Goal: Information Seeking & Learning: Check status

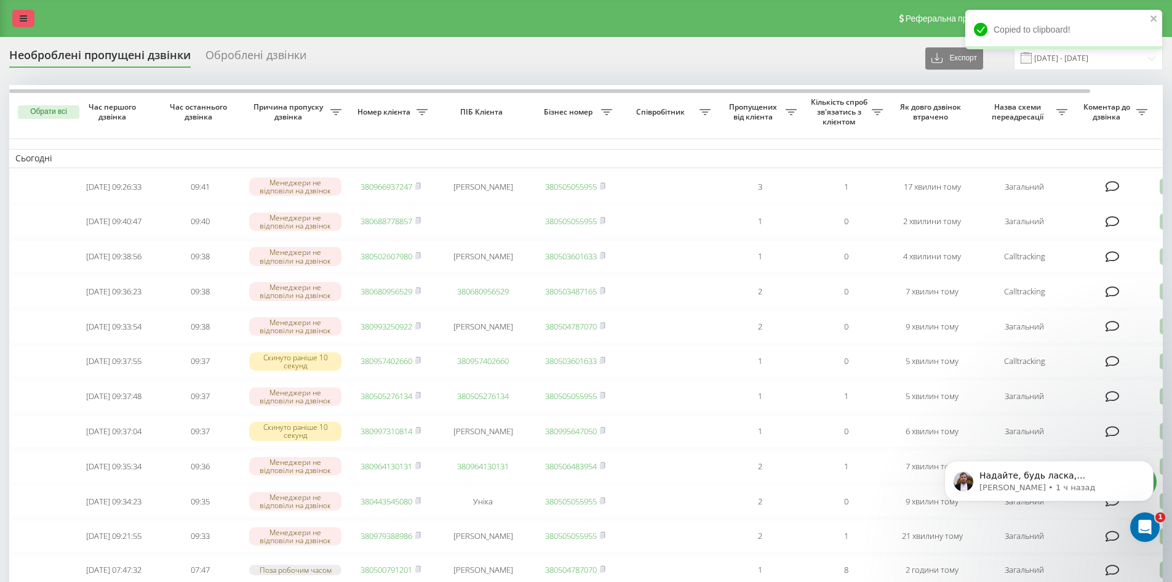
click at [26, 20] on icon at bounding box center [23, 18] width 7 height 9
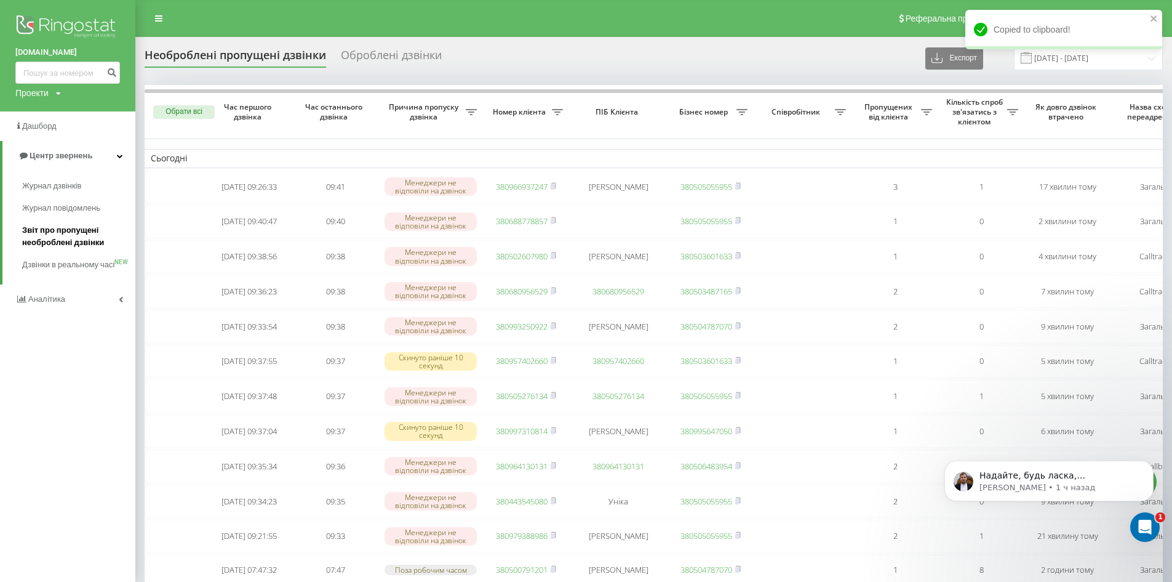
click at [48, 239] on span "Звіт про пропущені необроблені дзвінки" at bounding box center [75, 236] width 107 height 25
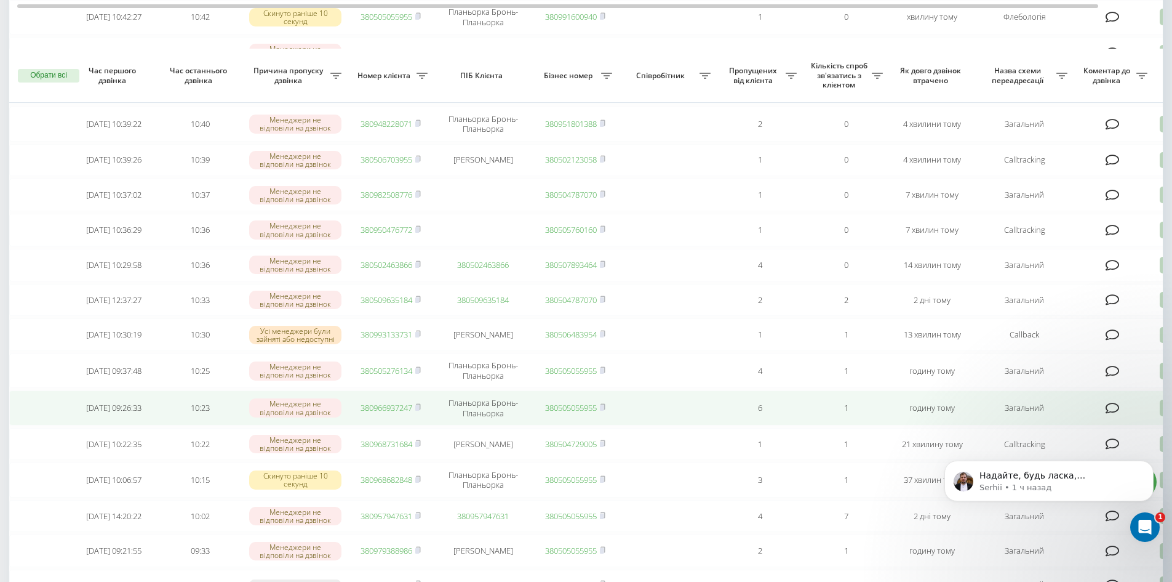
scroll to position [123, 0]
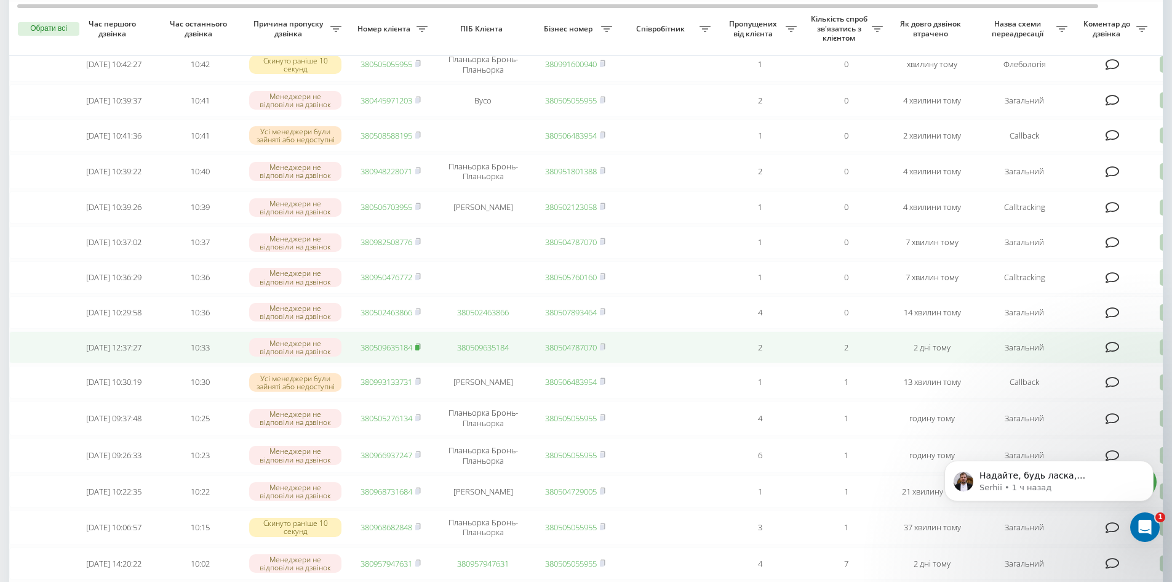
click at [419, 350] on rect at bounding box center [417, 348] width 4 height 6
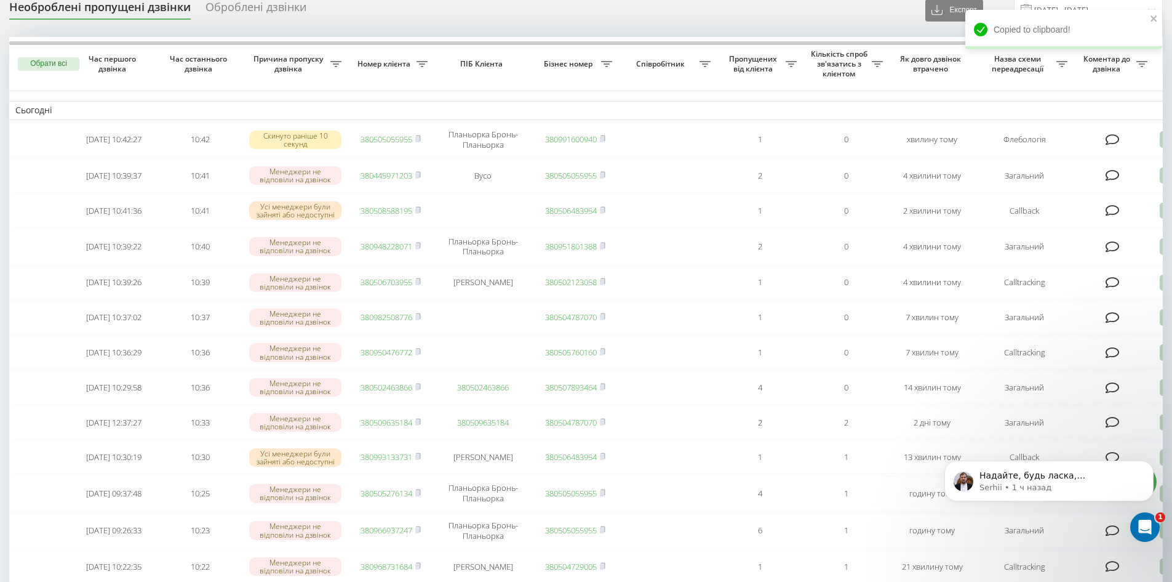
scroll to position [0, 0]
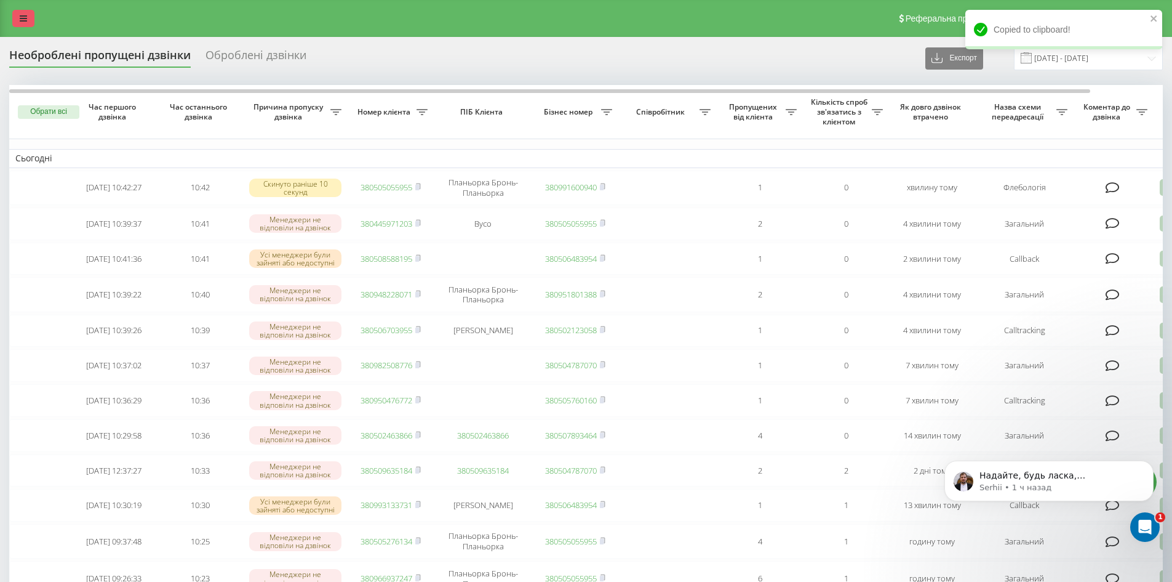
click at [23, 23] on link at bounding box center [23, 18] width 22 height 17
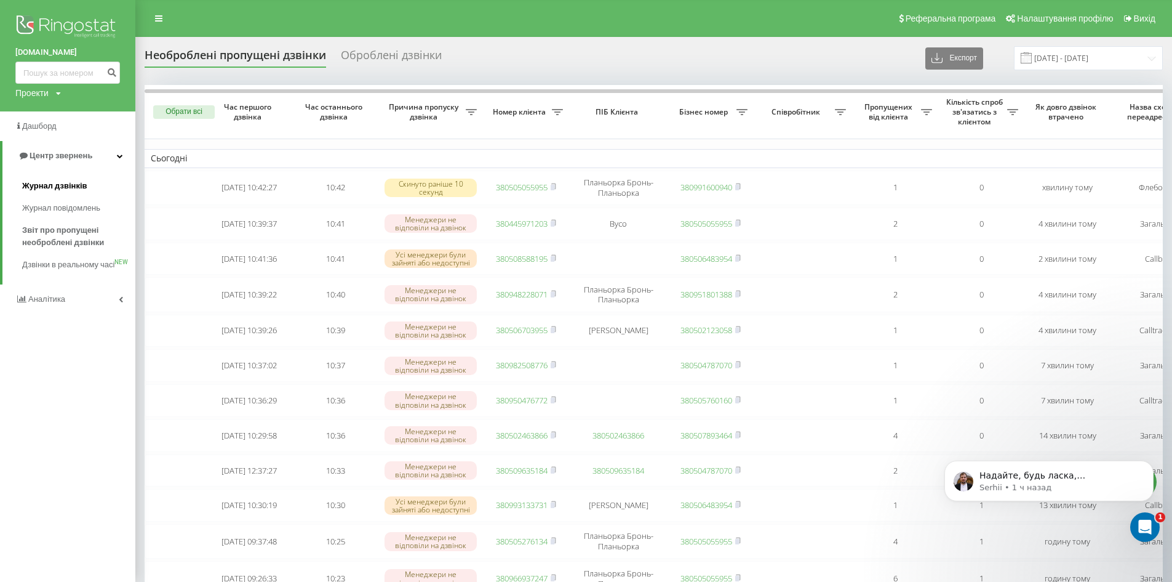
click at [56, 185] on span "Журнал дзвінків" at bounding box center [54, 186] width 65 height 12
click at [1153, 465] on icon "Dismiss notification" at bounding box center [1150, 463] width 7 height 7
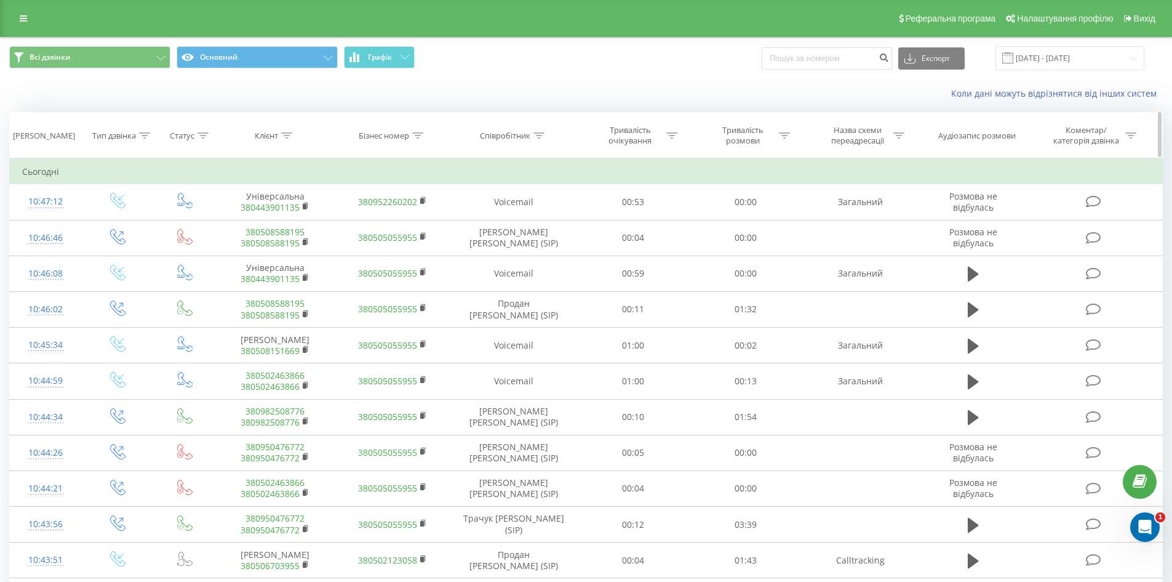
click at [539, 133] on icon at bounding box center [539, 135] width 11 height 6
click at [529, 223] on input "text" at bounding box center [514, 224] width 108 height 22
type input "сухович"
click at [527, 250] on span "OK" at bounding box center [540, 247] width 34 height 19
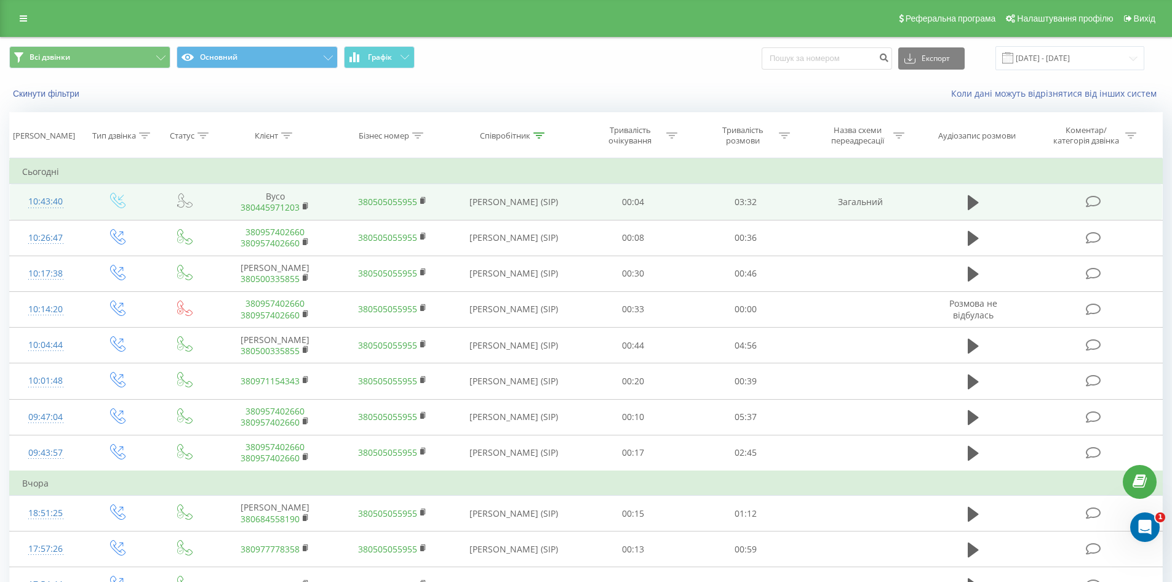
click at [962, 202] on td at bounding box center [973, 202] width 108 height 36
click at [973, 204] on icon at bounding box center [973, 202] width 11 height 15
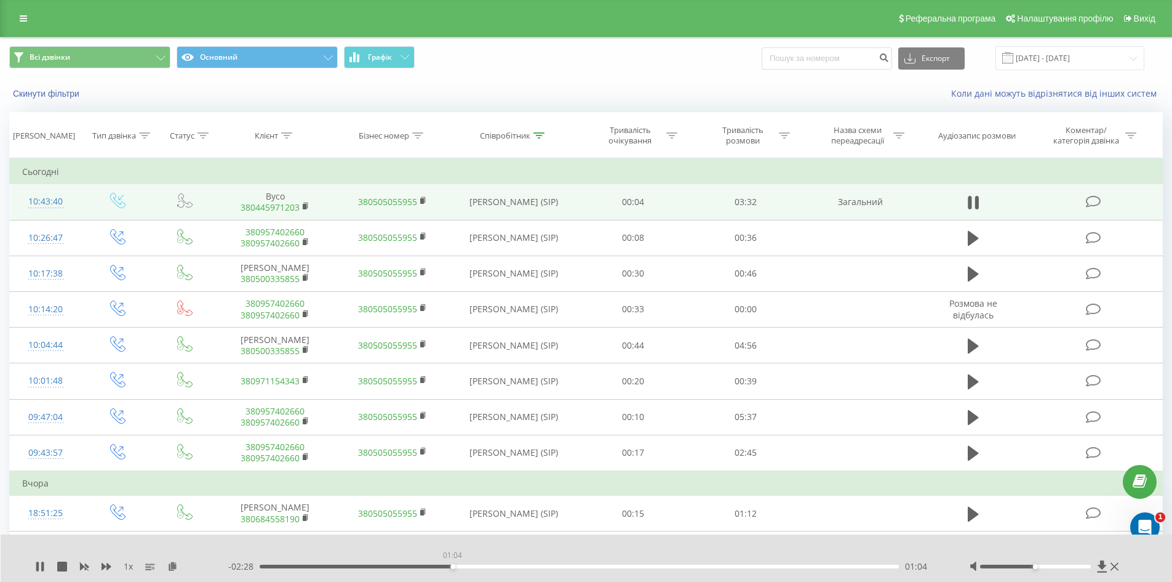
click at [452, 566] on div "01:04" at bounding box center [580, 566] width 640 height 4
click at [483, 566] on div "01:05" at bounding box center [580, 566] width 640 height 4
click at [500, 567] on div "01:15" at bounding box center [580, 566] width 640 height 4
click at [519, 566] on div "01:26" at bounding box center [580, 566] width 640 height 4
click at [43, 564] on icon at bounding box center [42, 566] width 2 height 10
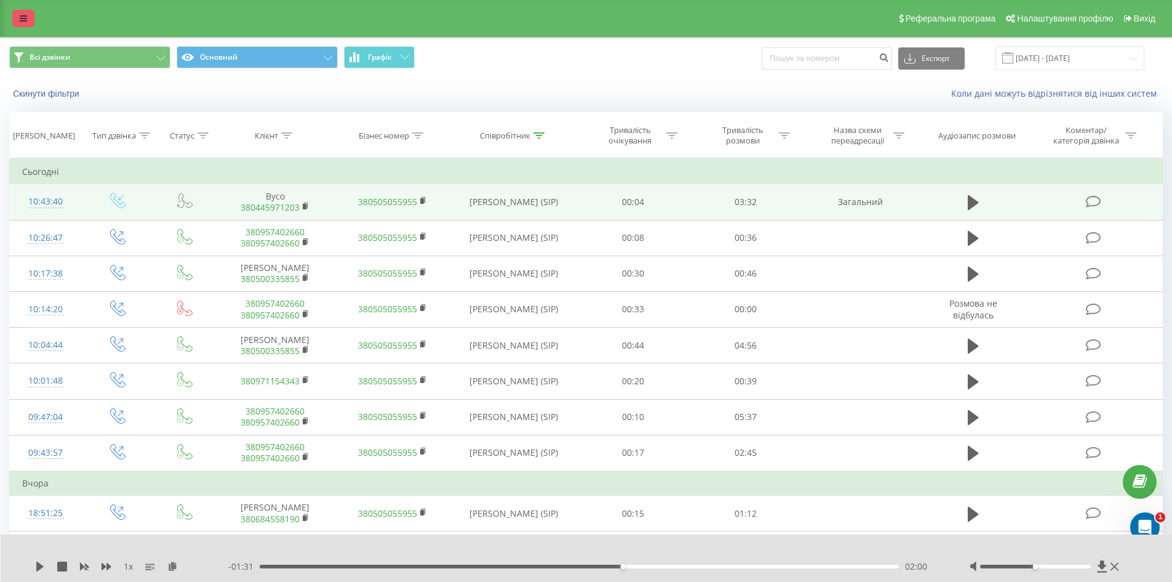
click at [26, 26] on link at bounding box center [23, 18] width 22 height 17
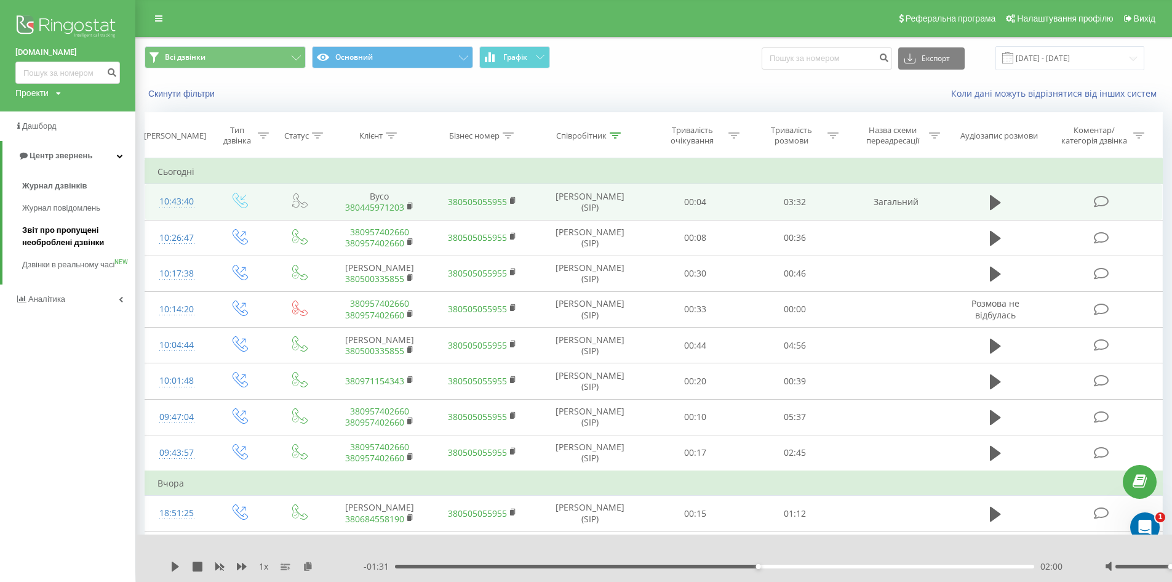
click at [38, 225] on span "Звіт про пропущені необроблені дзвінки" at bounding box center [75, 236] width 107 height 25
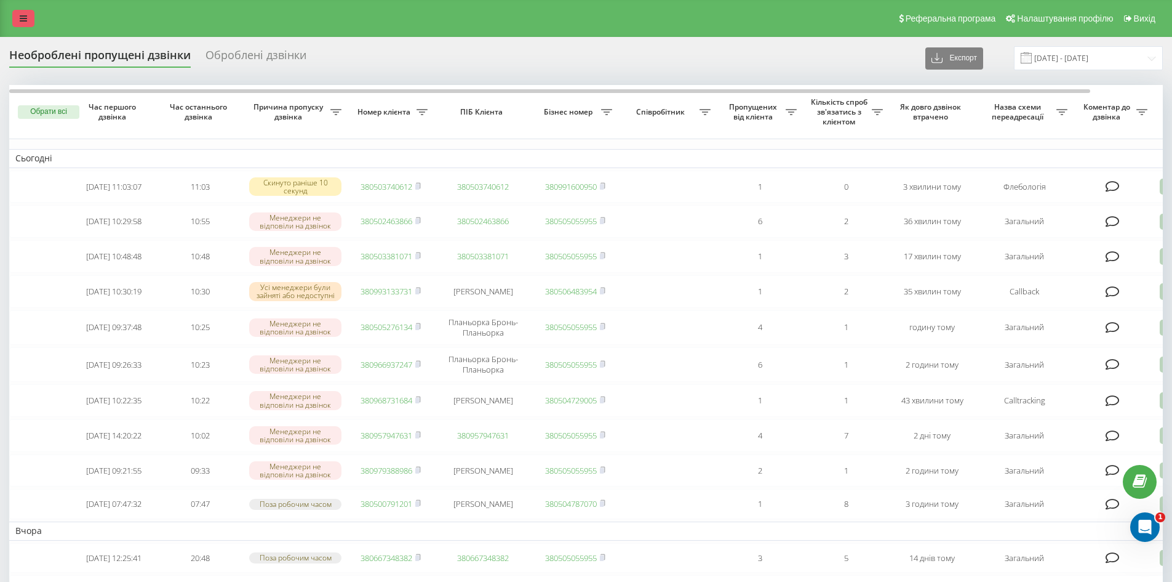
click at [17, 23] on link at bounding box center [23, 18] width 22 height 17
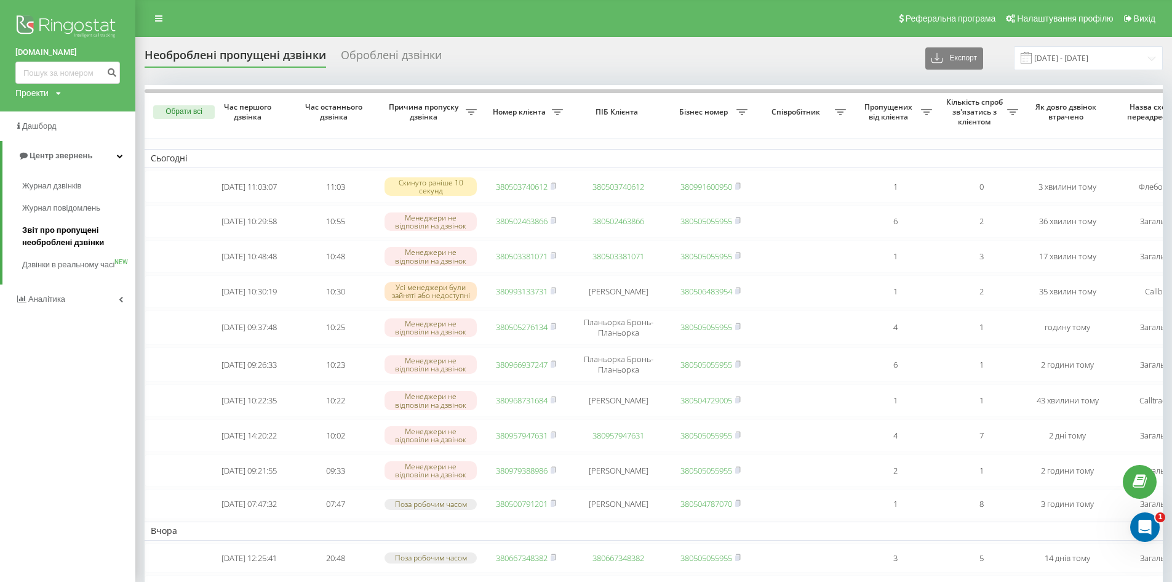
click at [58, 243] on span "Звіт про пропущені необроблені дзвінки" at bounding box center [75, 236] width 107 height 25
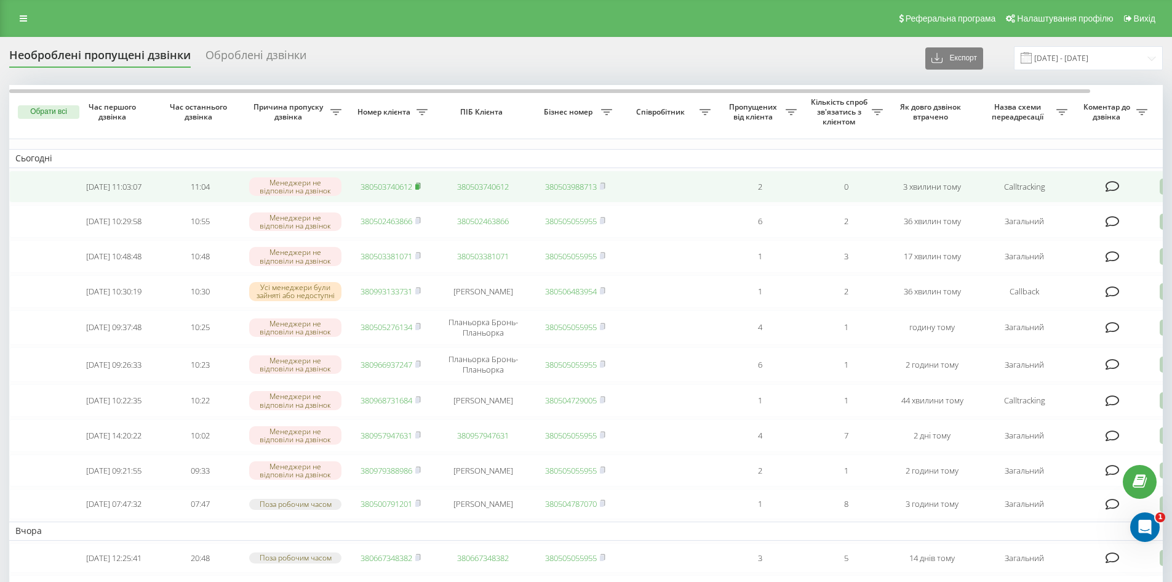
click at [419, 186] on rect at bounding box center [417, 187] width 4 height 6
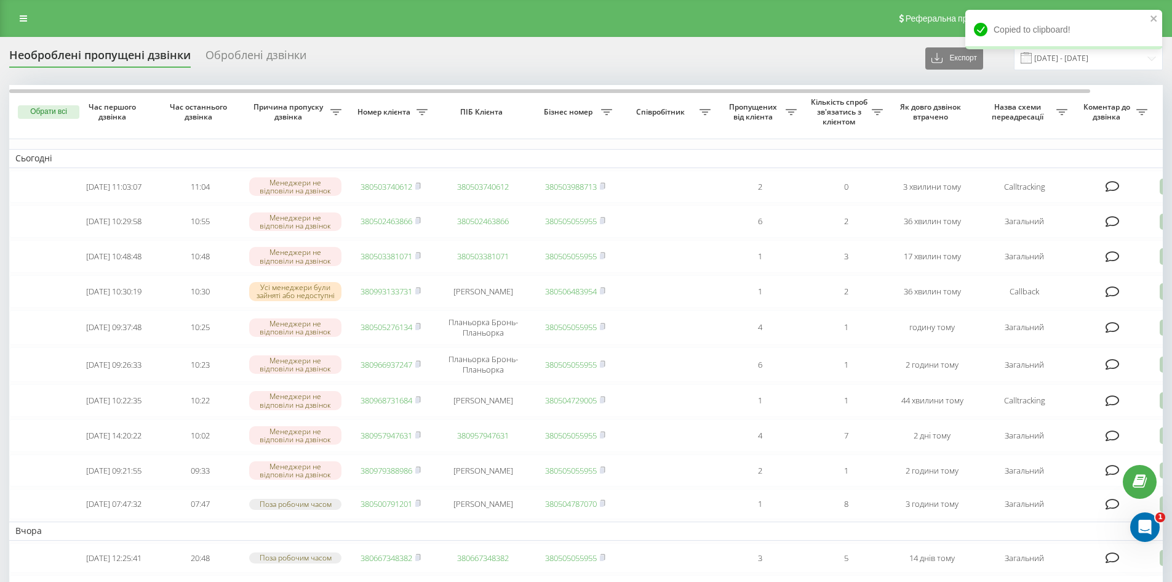
drag, startPoint x: 20, startPoint y: 17, endPoint x: 33, endPoint y: 42, distance: 27.8
click at [20, 17] on icon at bounding box center [23, 18] width 7 height 9
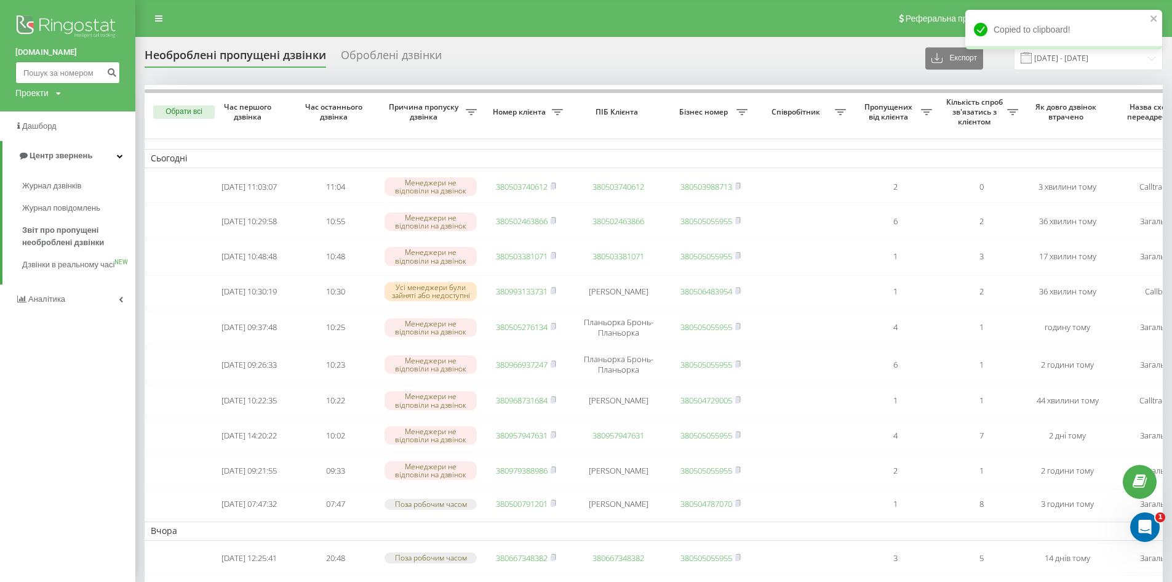
click at [50, 74] on input at bounding box center [67, 73] width 105 height 22
paste input "0994663258"
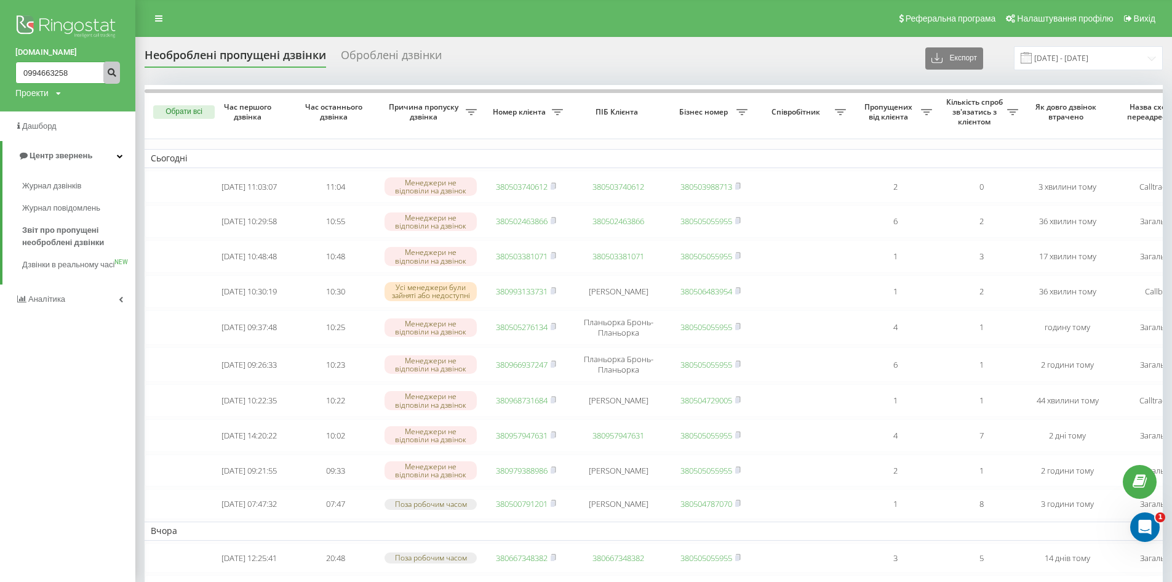
type input "0994663258"
click at [115, 74] on icon "submit" at bounding box center [111, 70] width 10 height 7
